Goal: Navigation & Orientation: Find specific page/section

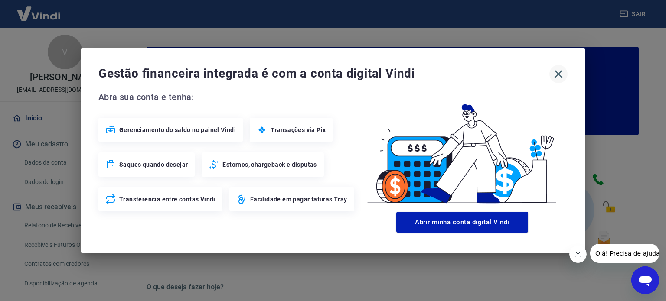
click at [556, 74] on icon "button" at bounding box center [559, 74] width 14 height 14
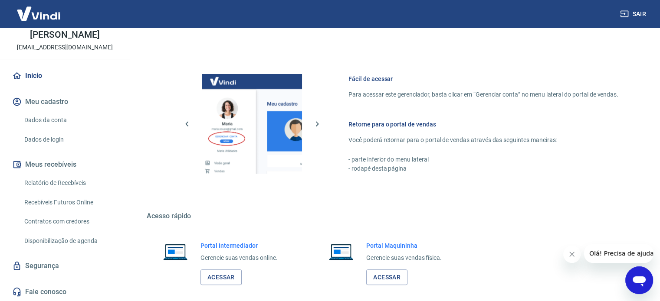
scroll to position [434, 0]
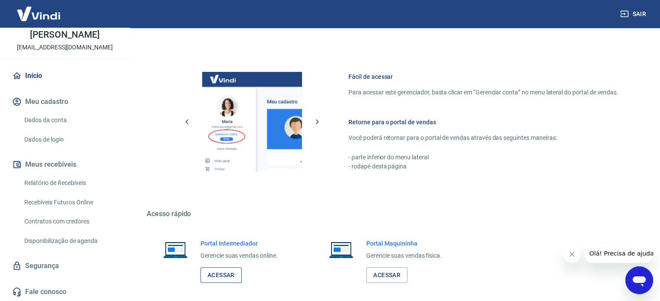
click at [231, 278] on link "Acessar" at bounding box center [220, 276] width 41 height 16
